Goal: Use online tool/utility: Utilize a website feature to perform a specific function

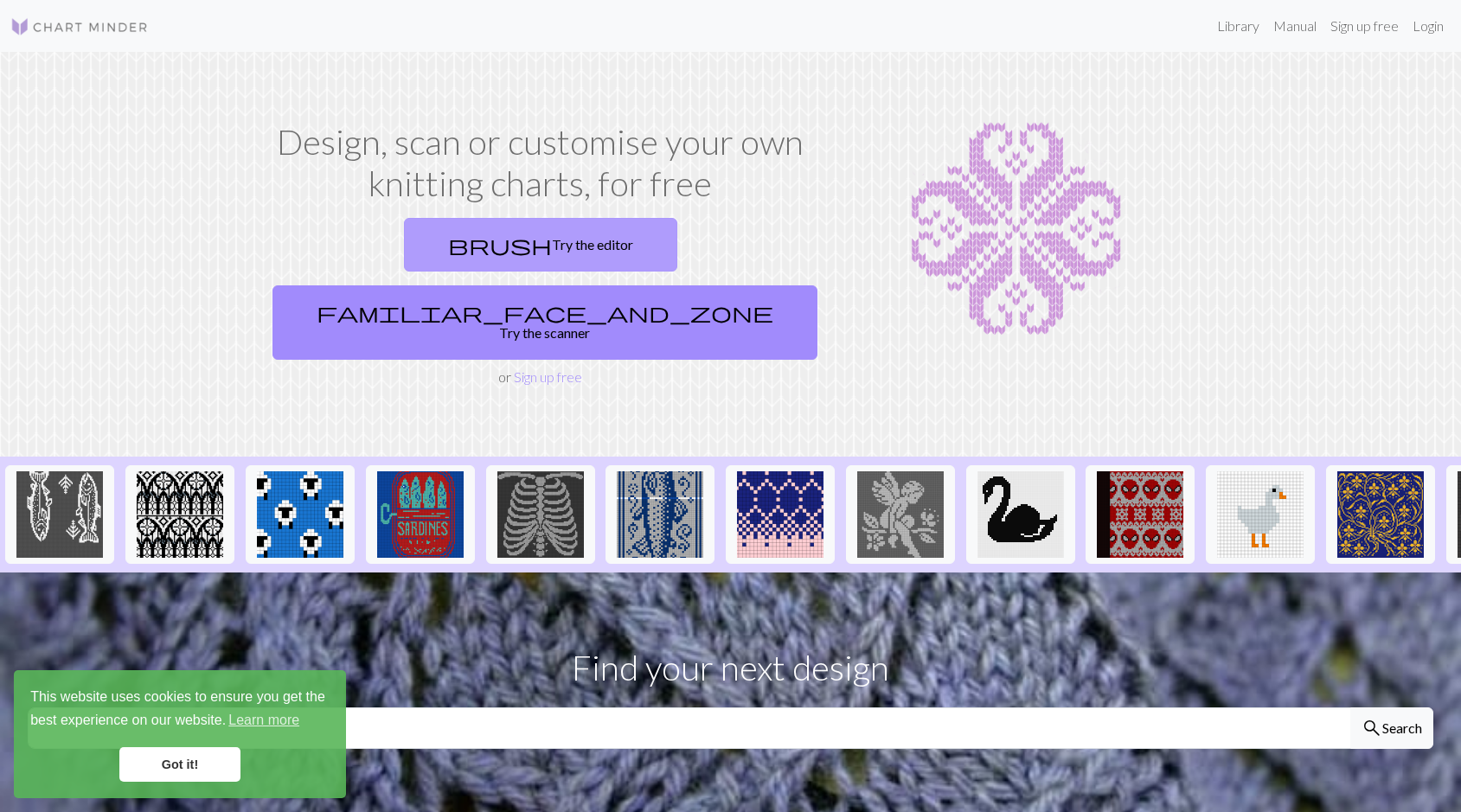
click at [445, 254] on link "brush Try the editor" at bounding box center [541, 245] width 273 height 53
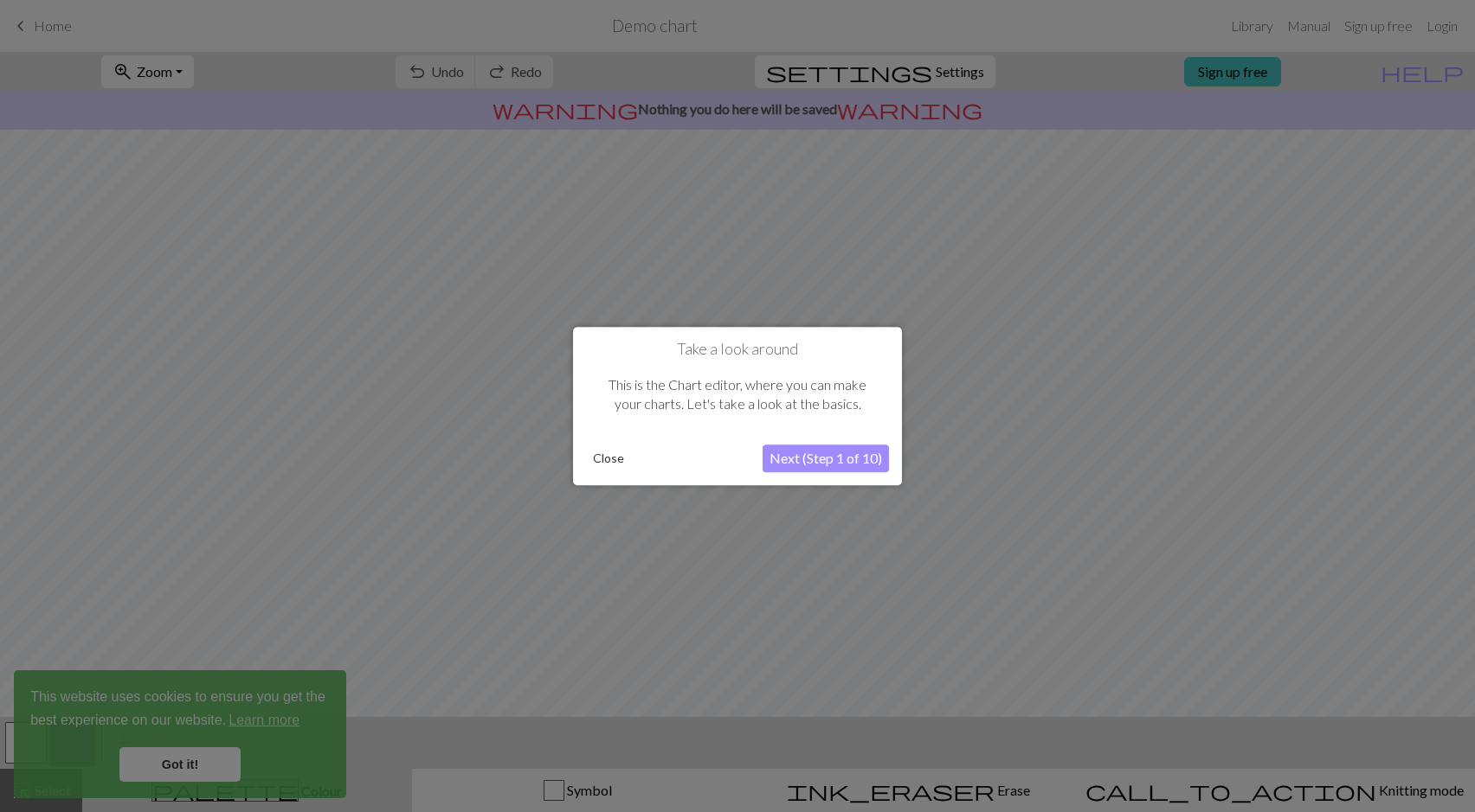
click at [866, 466] on button "Next (Step 1 of 10)" at bounding box center [826, 458] width 126 height 28
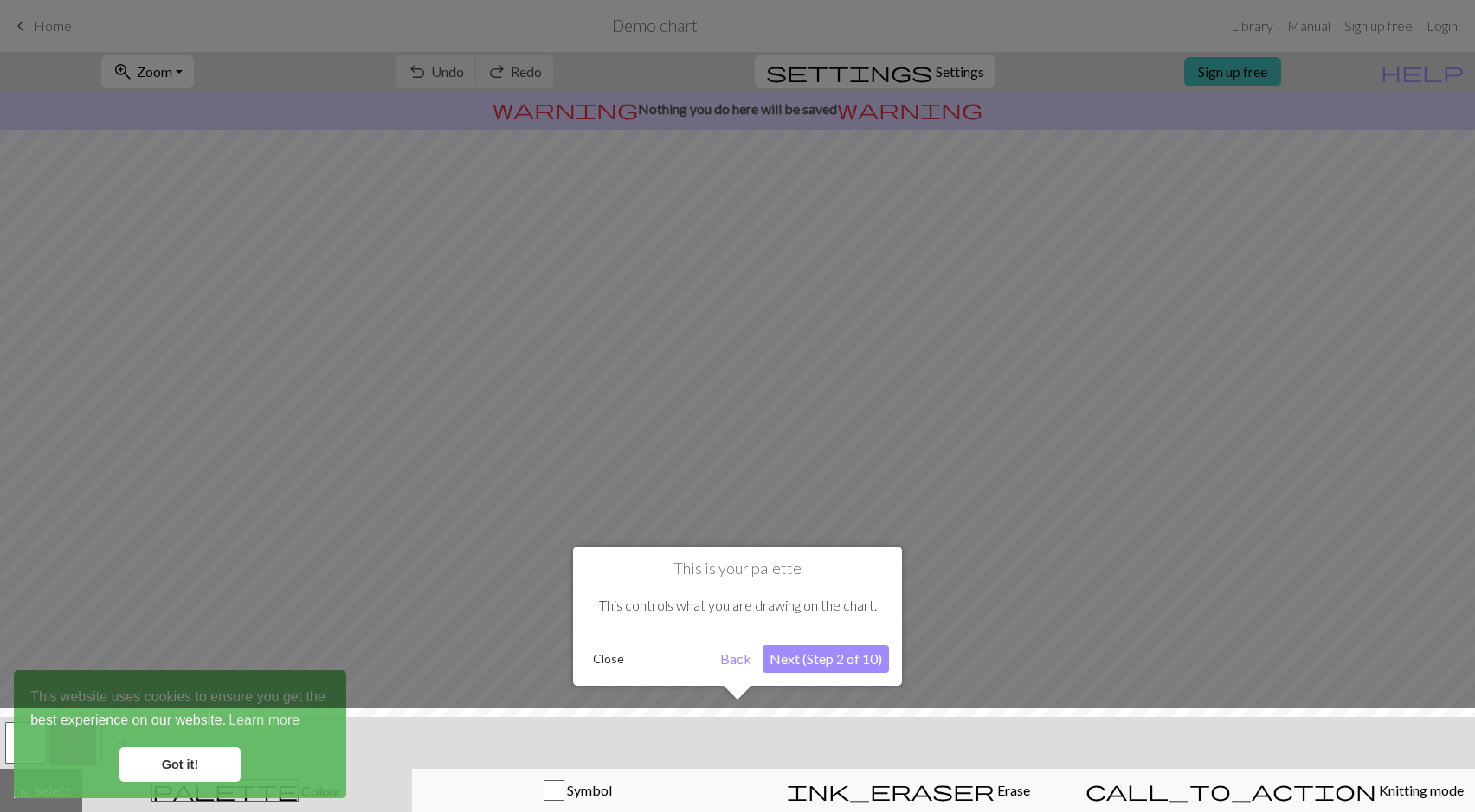
click at [833, 668] on button "Next (Step 2 of 10)" at bounding box center [826, 659] width 126 height 28
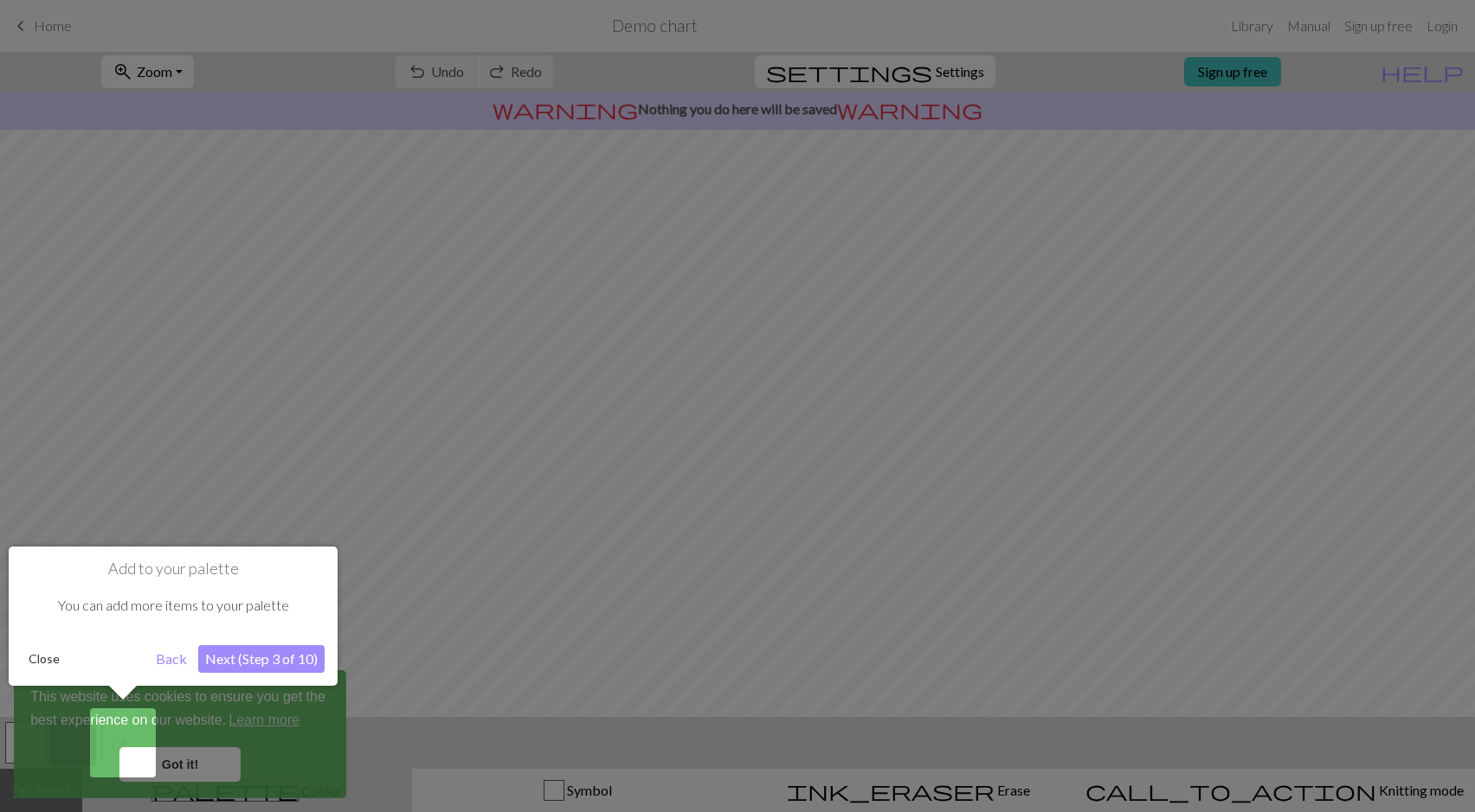
click at [301, 673] on div "Add to your palette You can add more items to your palette Close Back Next (Ste…" at bounding box center [173, 616] width 329 height 139
click at [308, 661] on button "Next (Step 3 of 10)" at bounding box center [262, 659] width 126 height 28
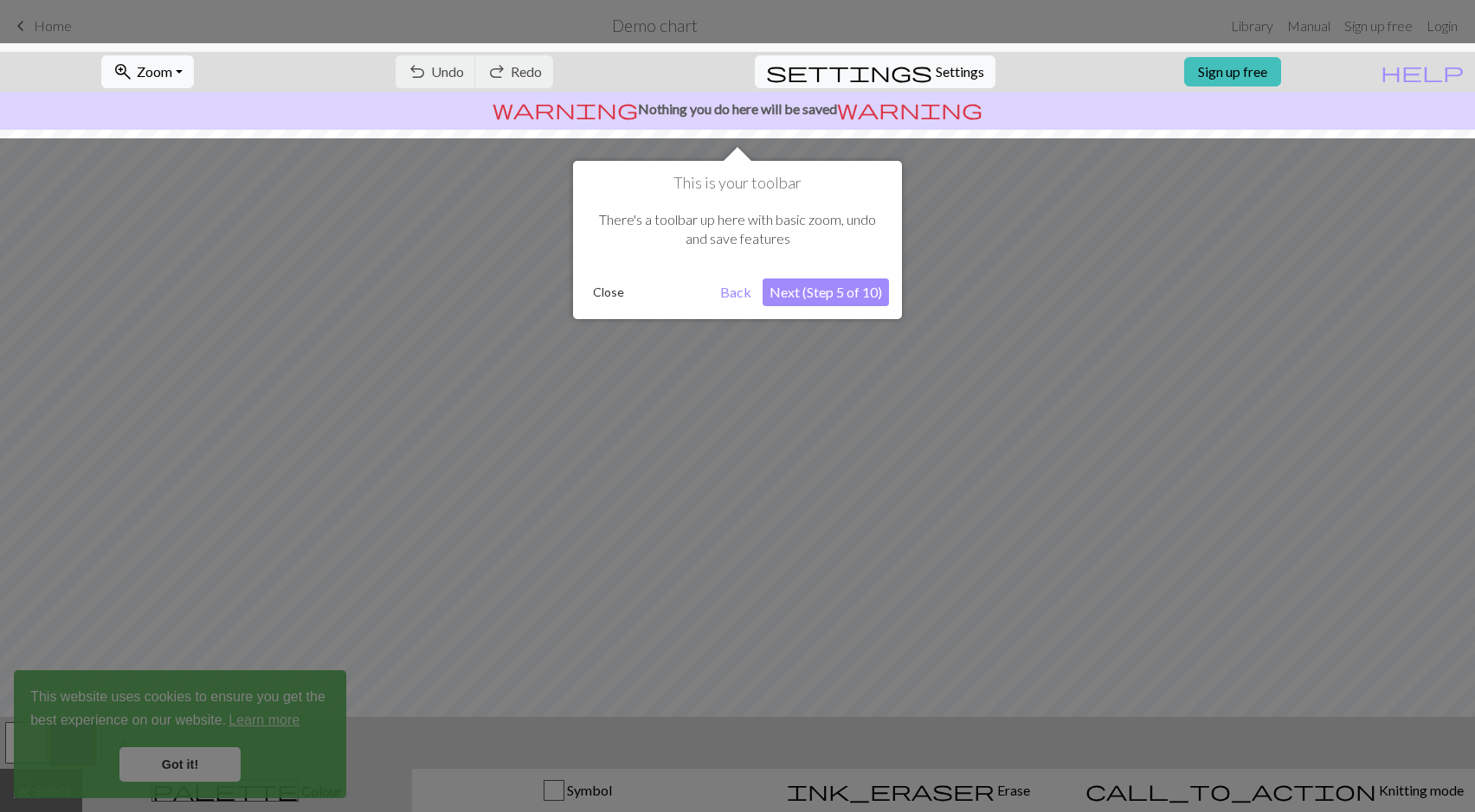
click at [308, 661] on div at bounding box center [738, 406] width 1475 height 812
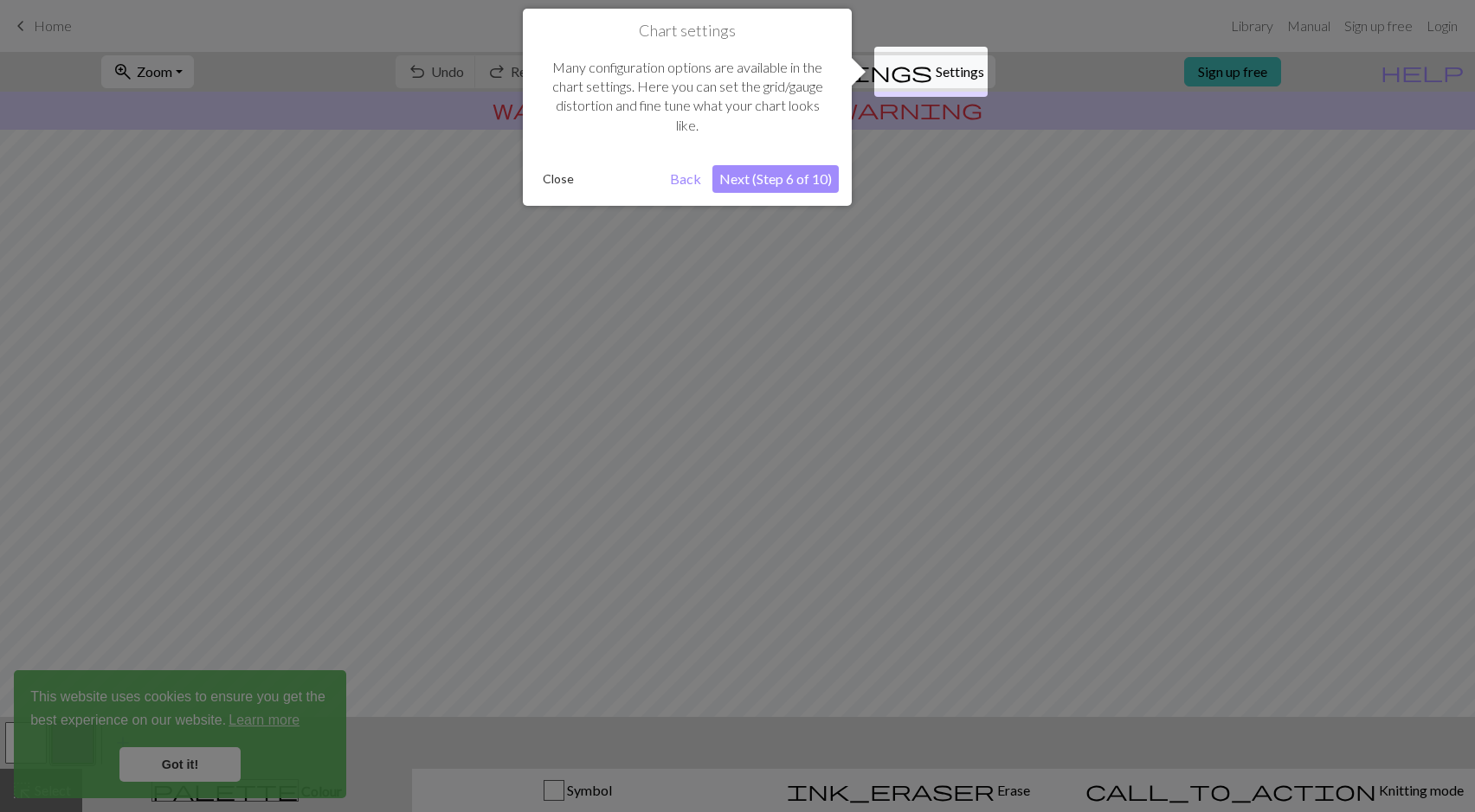
click at [694, 346] on div at bounding box center [738, 406] width 1475 height 812
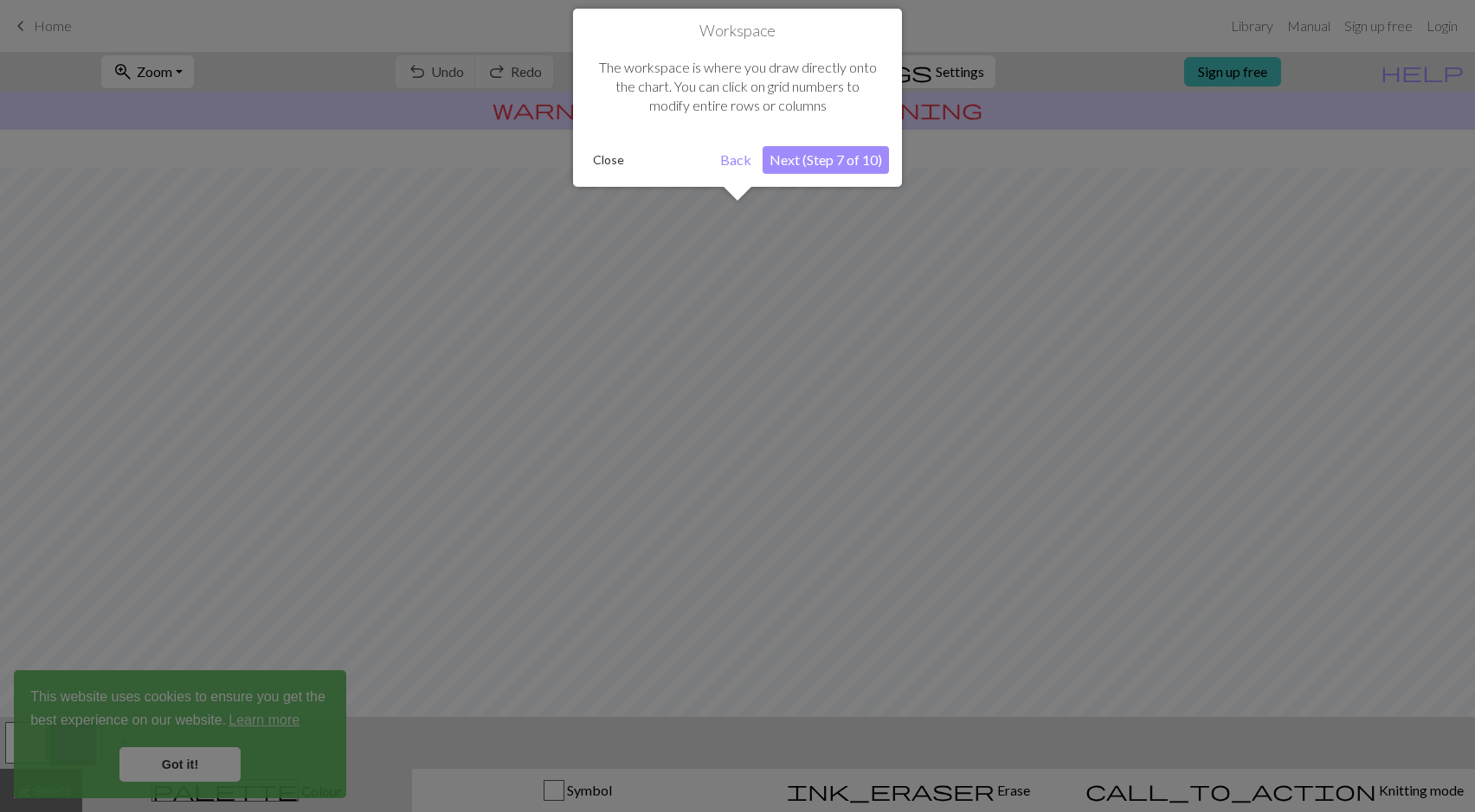
scroll to position [57, 0]
click at [694, 346] on div at bounding box center [738, 406] width 1475 height 812
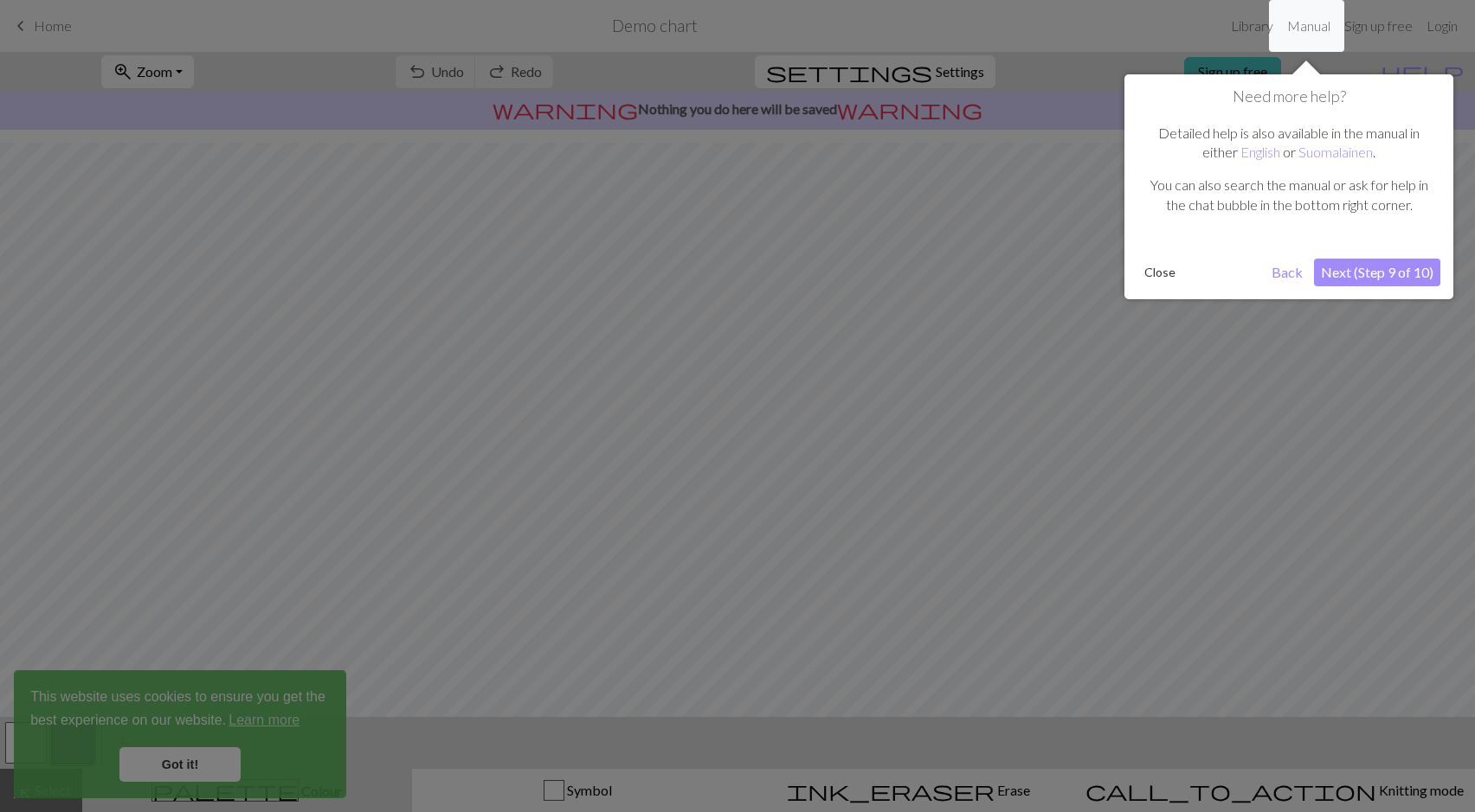
click at [694, 346] on div at bounding box center [738, 406] width 1475 height 812
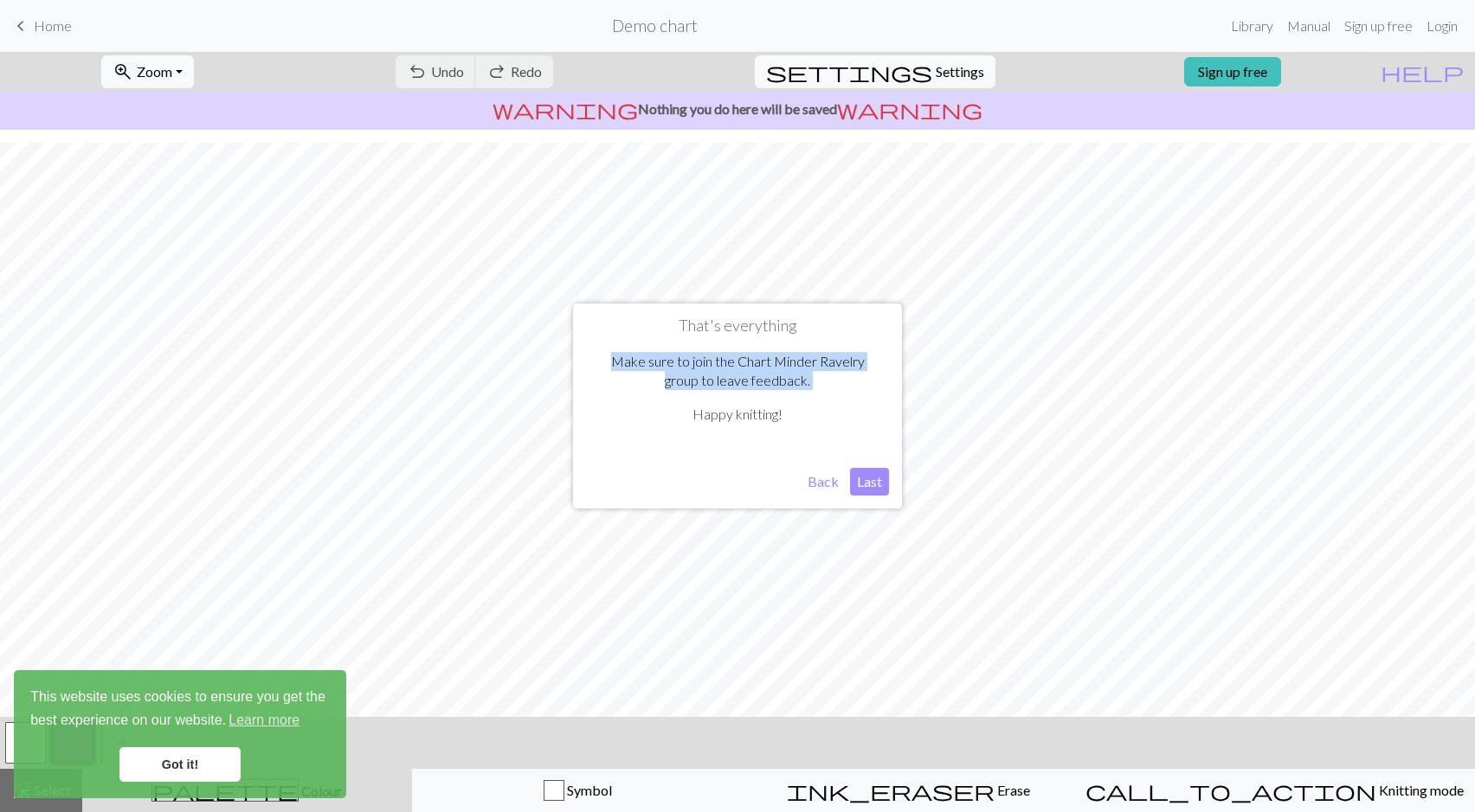
click at [694, 346] on div "Make sure to join the Chart Minder Ravelry group to leave feedback. Happy knitt…" at bounding box center [738, 394] width 303 height 120
click at [855, 484] on button "Last" at bounding box center [868, 482] width 39 height 28
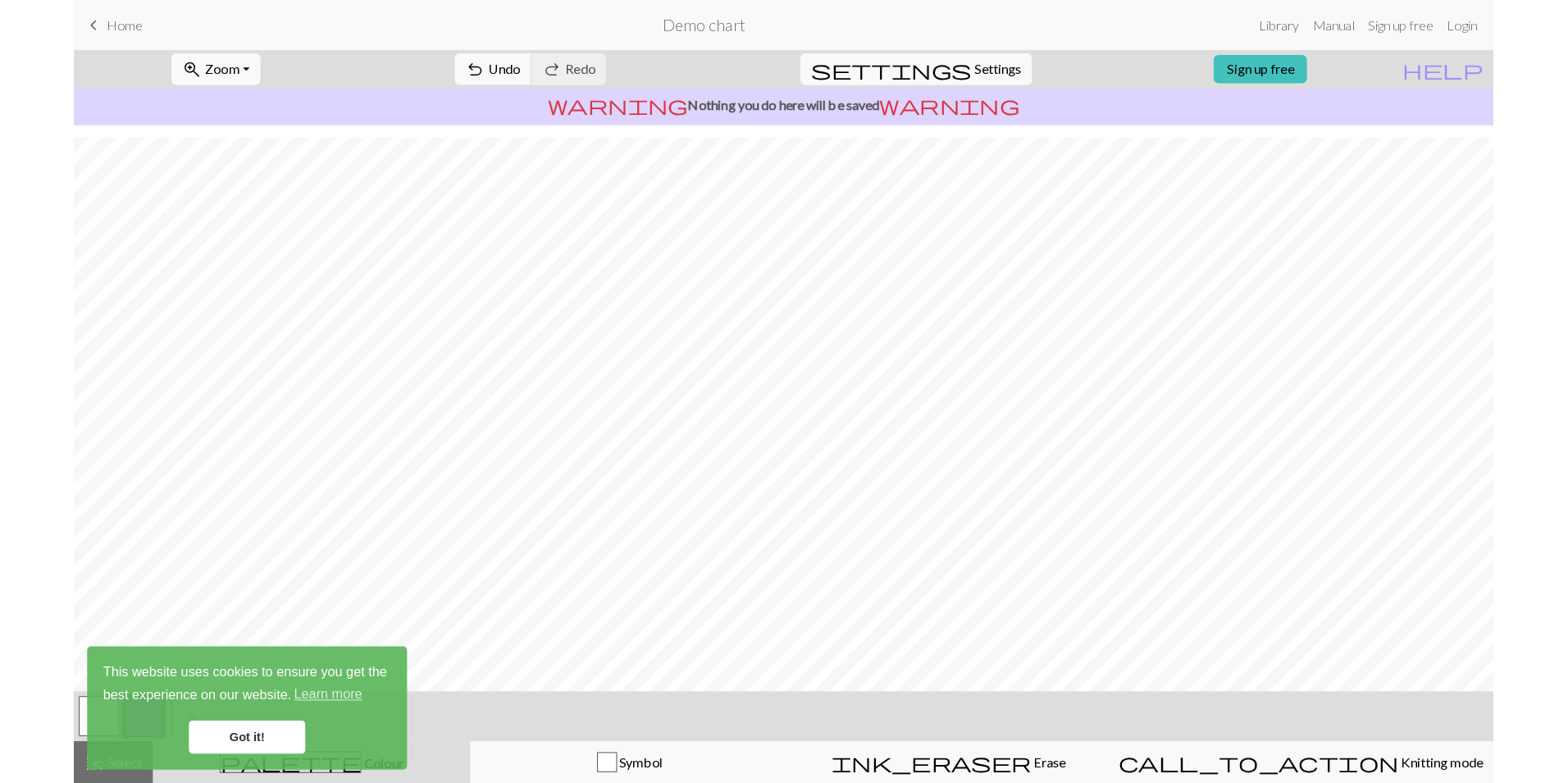
scroll to position [0, 0]
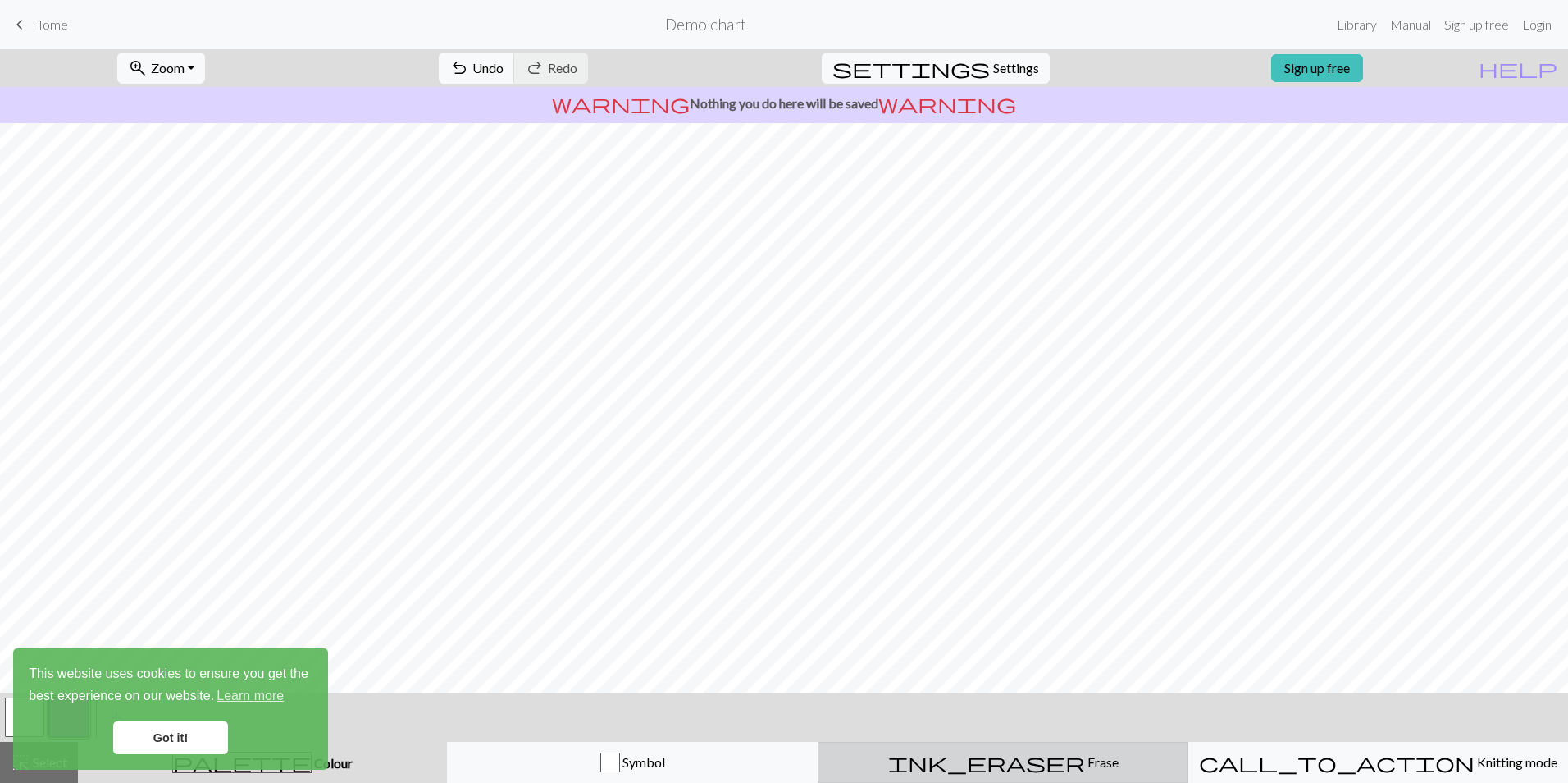
click at [1085, 760] on span "Erase" at bounding box center [1101, 762] width 33 height 15
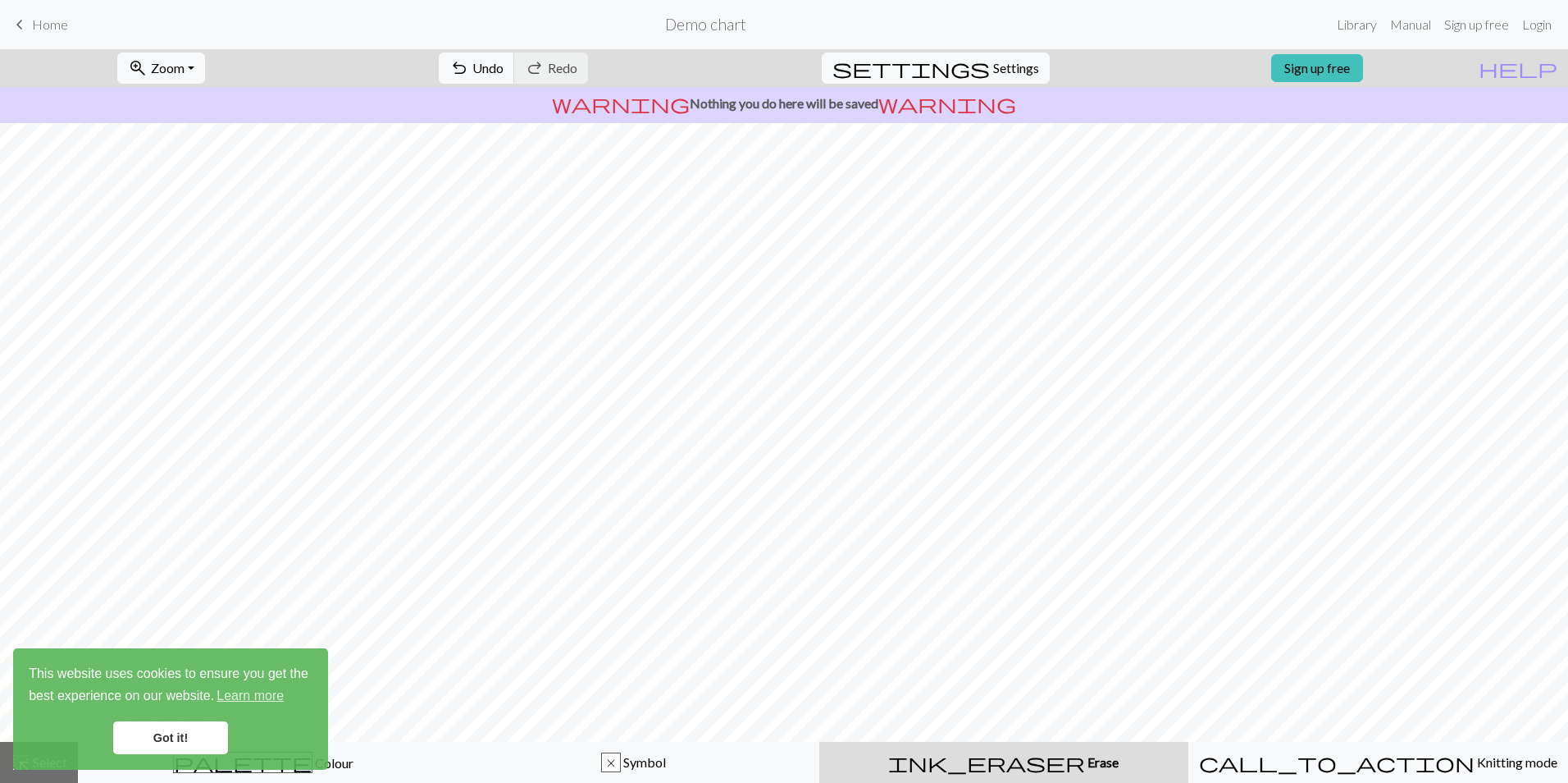
click at [186, 746] on link "Got it!" at bounding box center [170, 738] width 115 height 33
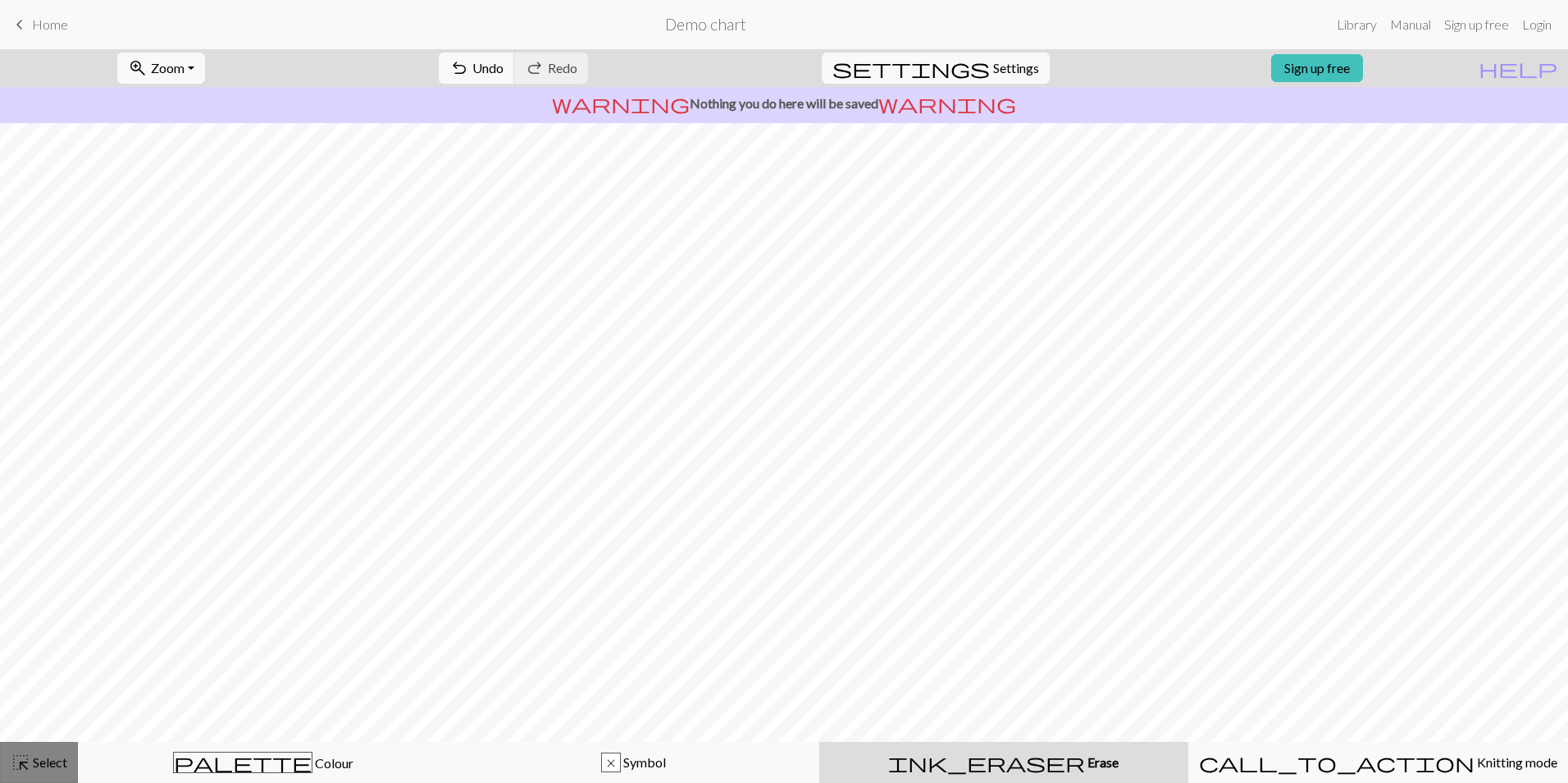
click at [51, 762] on span "Select" at bounding box center [48, 762] width 37 height 15
